Goal: Task Accomplishment & Management: Manage account settings

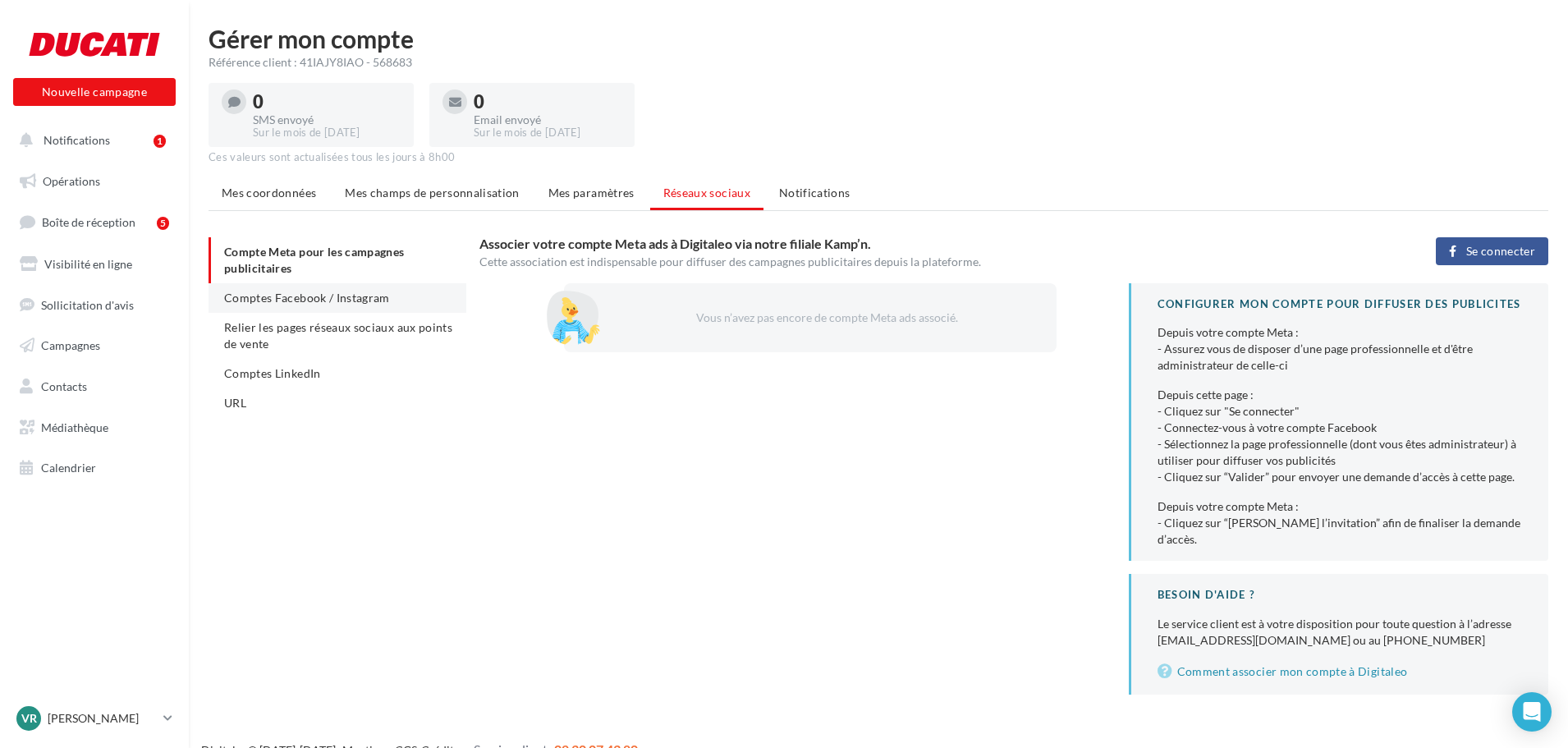
click at [340, 295] on span "Comptes Facebook / Instagram" at bounding box center [307, 297] width 166 height 14
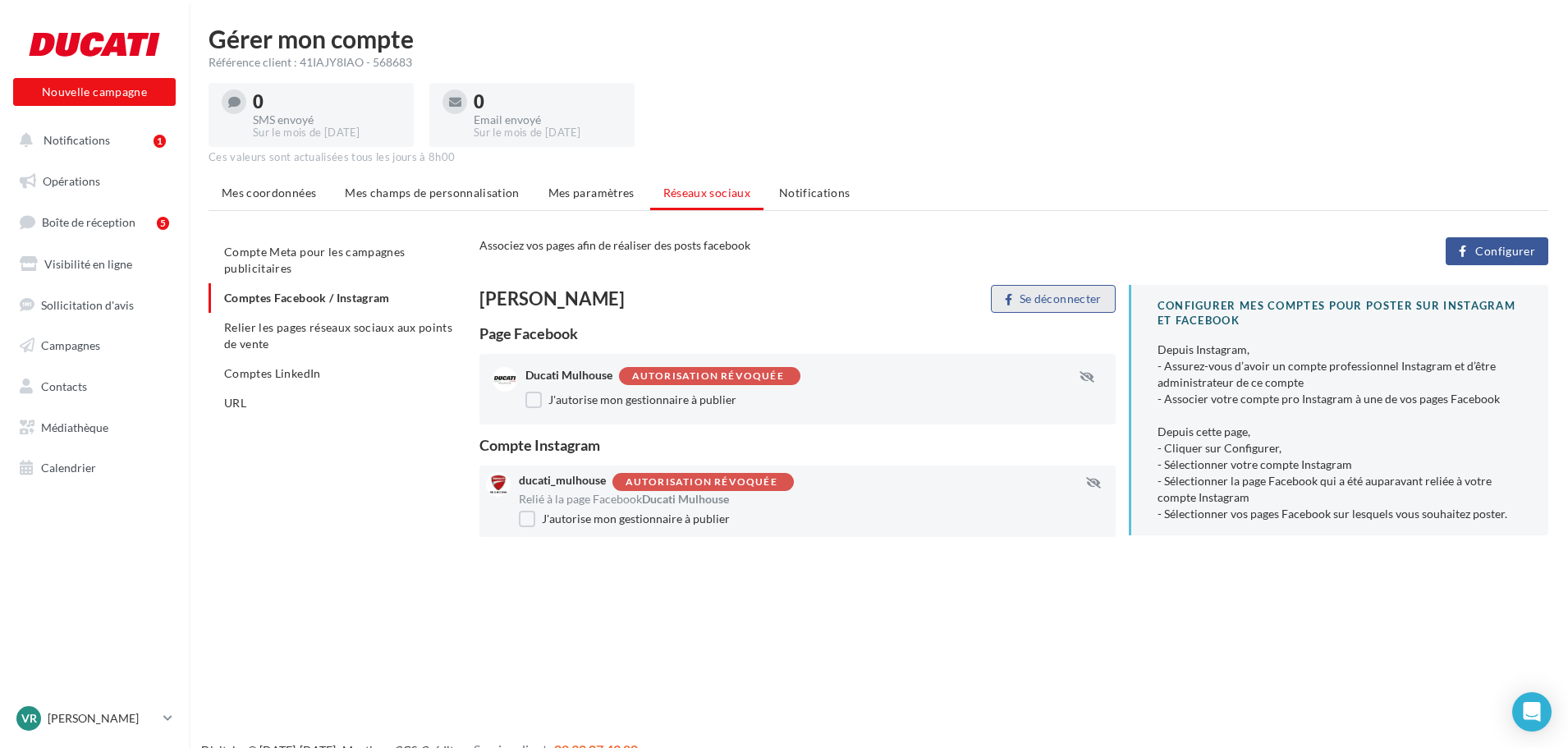
click at [1076, 300] on button "Se déconnecter" at bounding box center [1052, 299] width 124 height 28
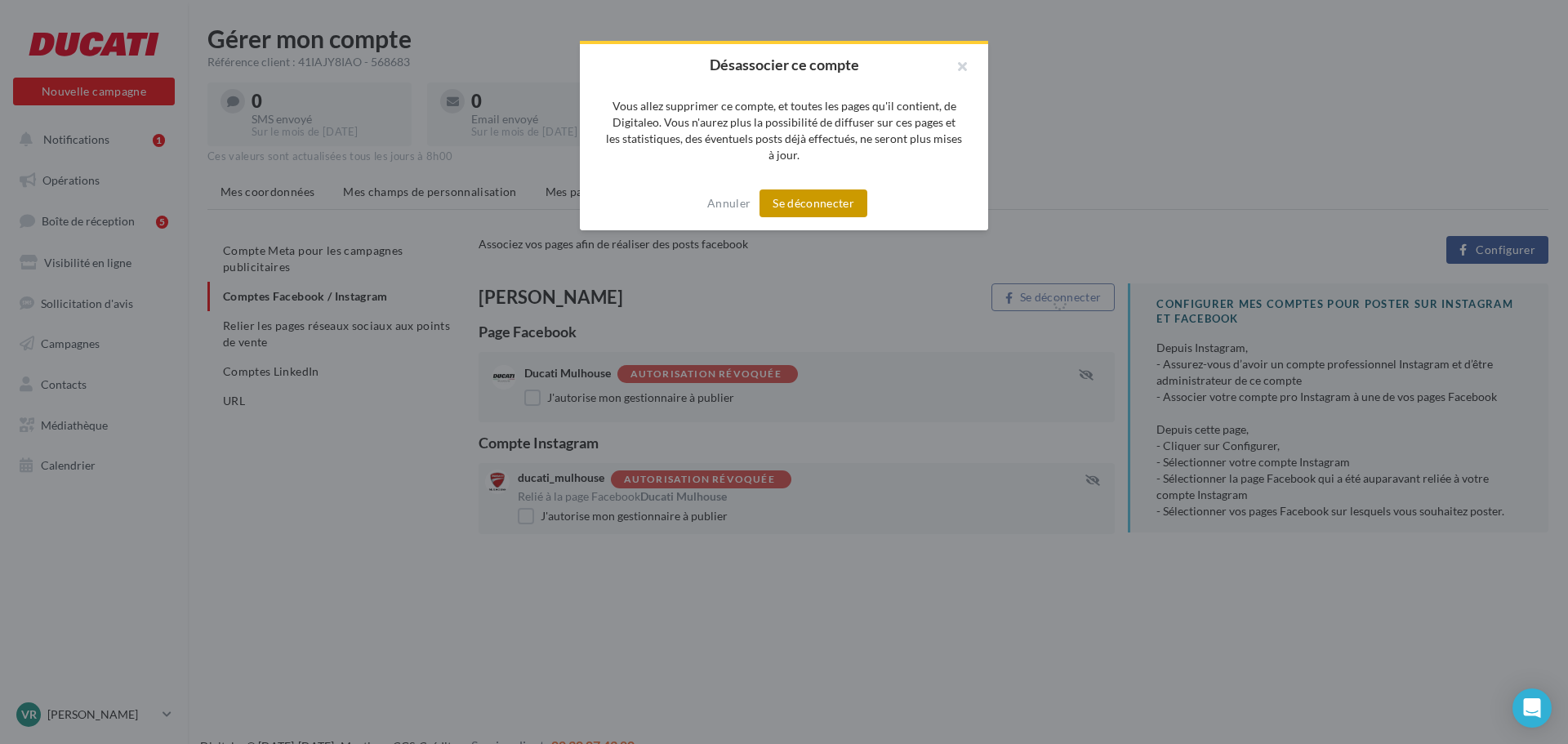
click at [800, 196] on button "Se déconnecter" at bounding box center [813, 203] width 107 height 28
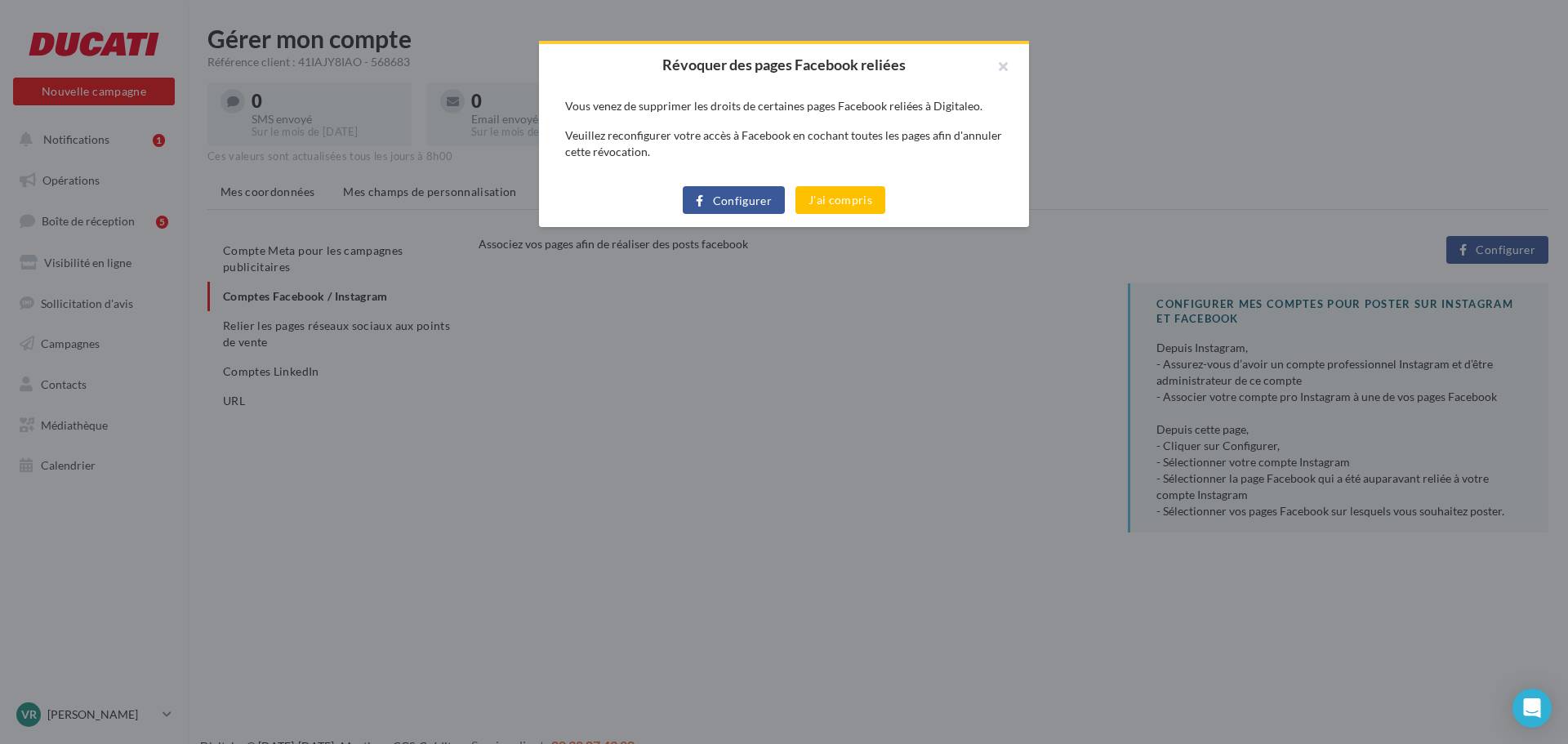
click at [808, 184] on div "Configurer J'ai compris" at bounding box center [784, 200] width 490 height 54
click at [809, 185] on div "Configurer J'ai compris" at bounding box center [784, 200] width 490 height 54
click at [812, 191] on button "J'ai compris" at bounding box center [840, 200] width 90 height 28
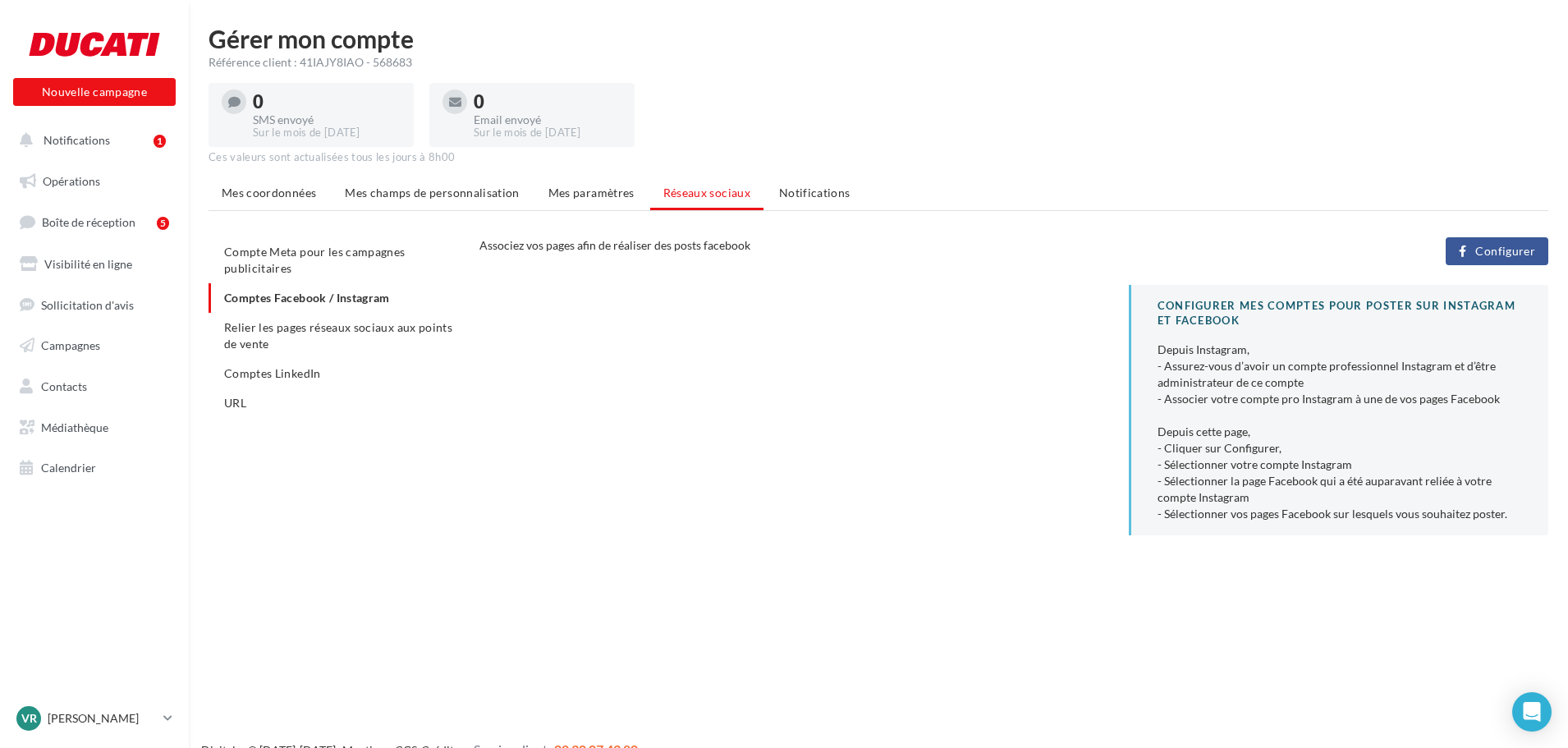
click at [1536, 250] on button "Configurer" at bounding box center [1497, 251] width 103 height 28
